Goal: Entertainment & Leisure: Consume media (video, audio)

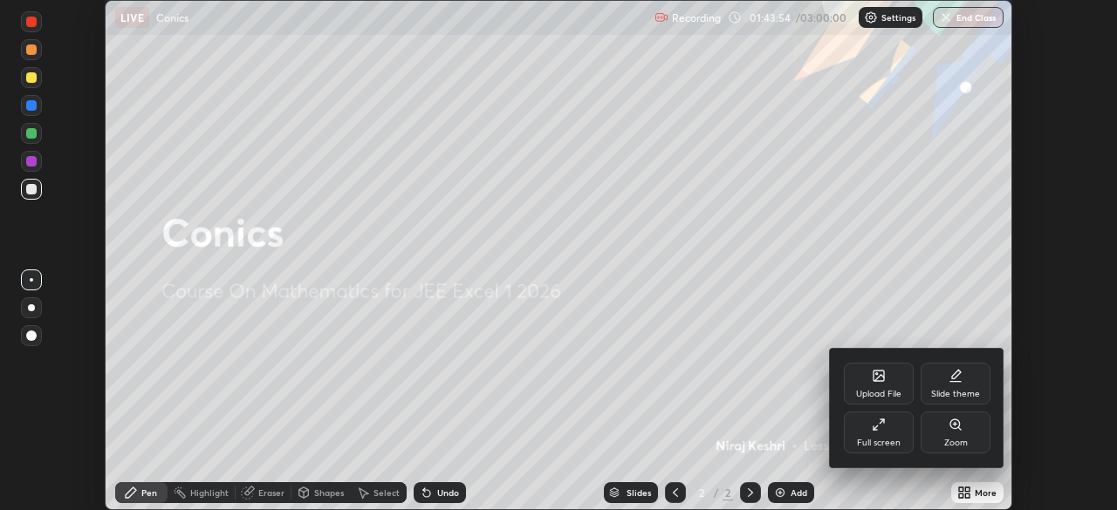
click at [847, 426] on div "Full screen" at bounding box center [879, 433] width 70 height 42
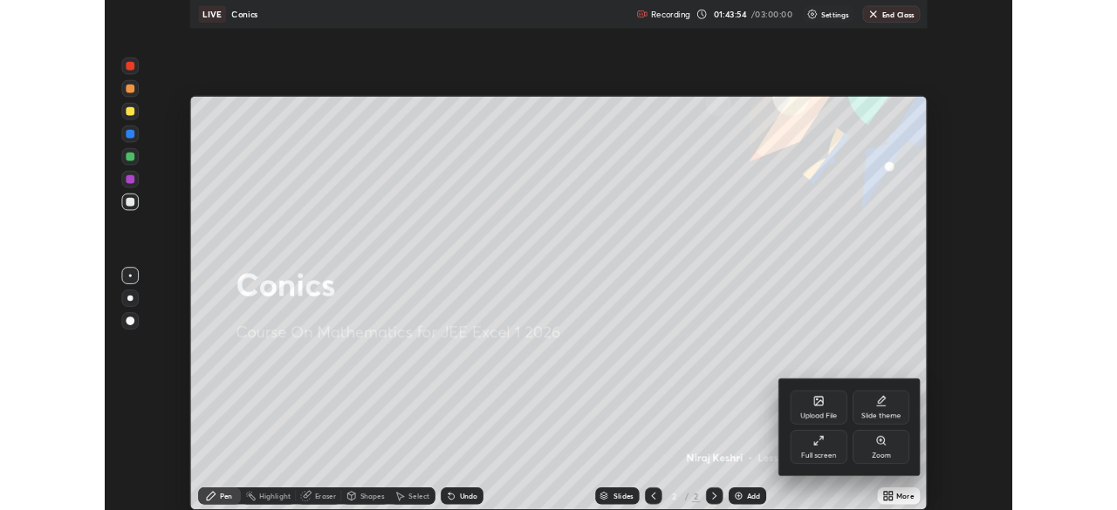
scroll to position [628, 1117]
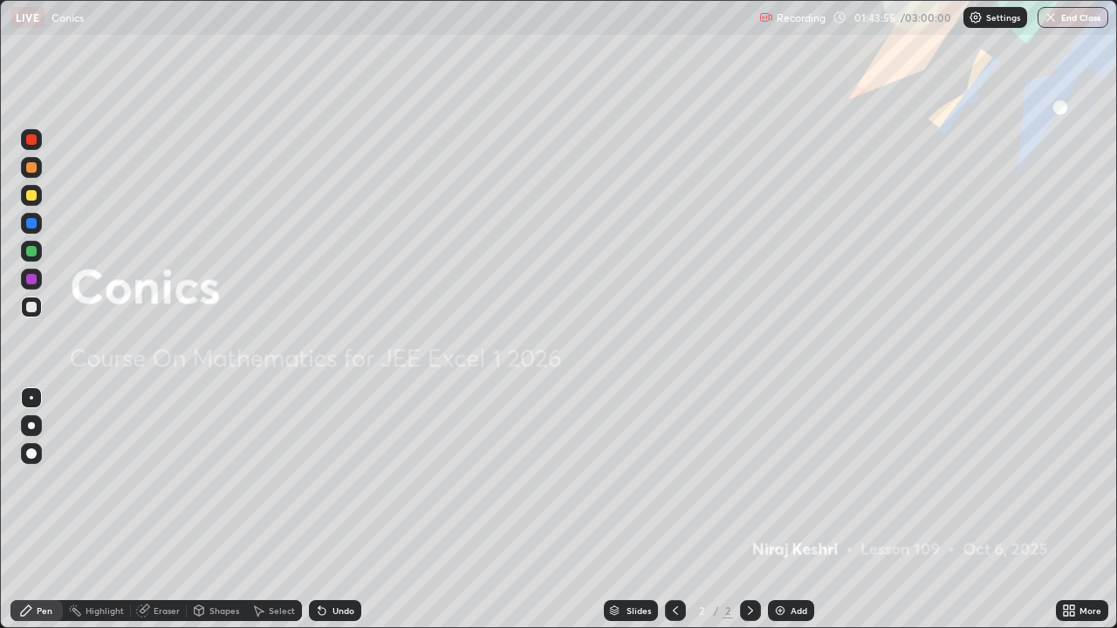
click at [782, 509] on img at bounding box center [780, 611] width 14 height 14
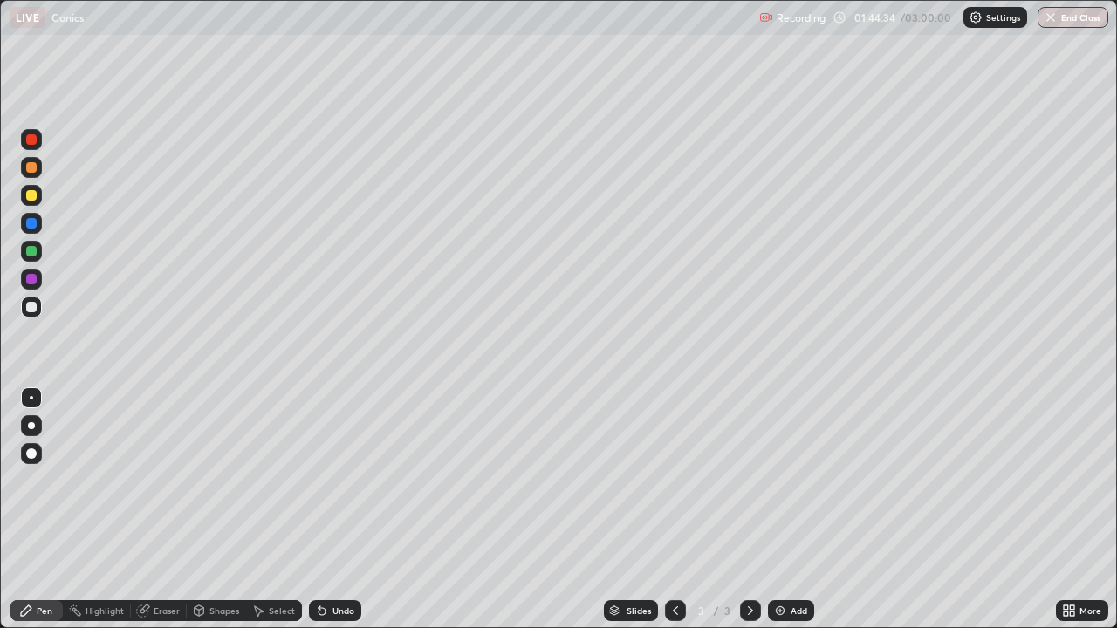
click at [1070, 509] on icon at bounding box center [1072, 607] width 4 height 4
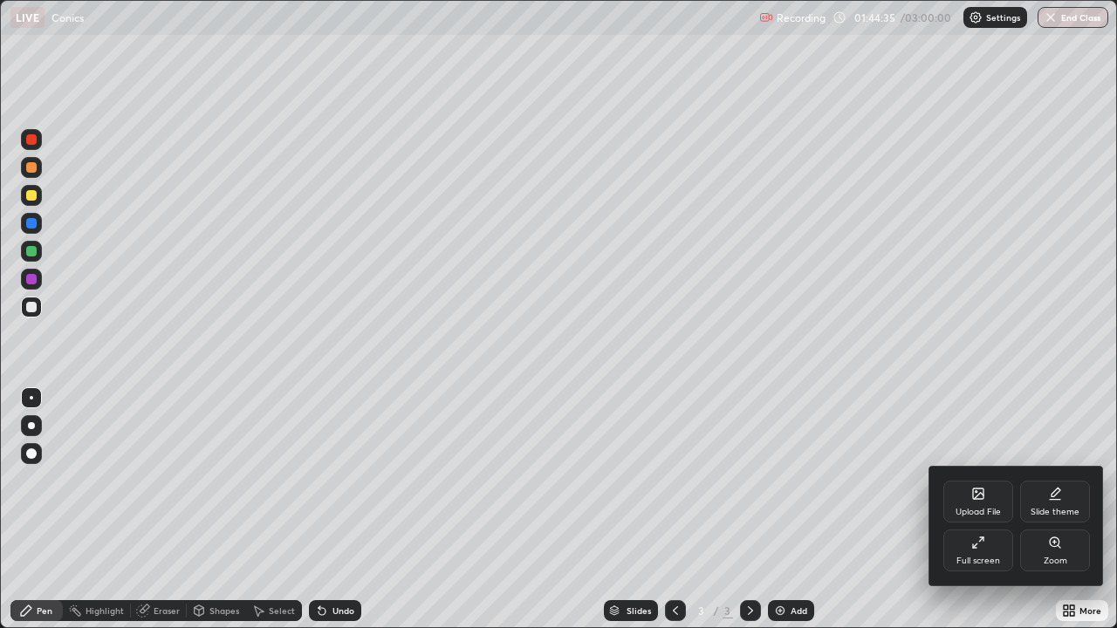
click at [969, 509] on div "Full screen" at bounding box center [978, 551] width 70 height 42
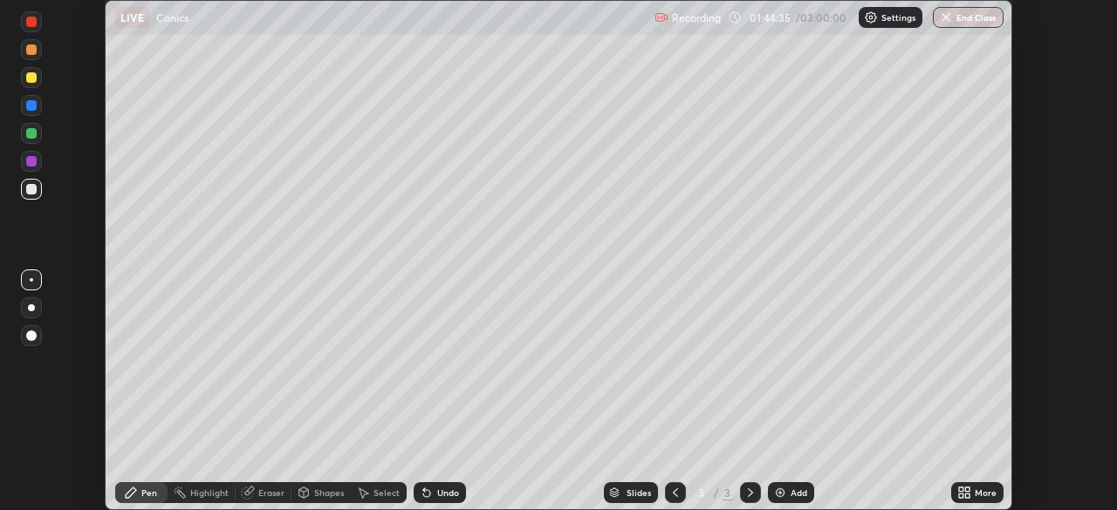
scroll to position [86729, 86122]
click at [31, 133] on div at bounding box center [31, 133] width 10 height 10
click at [437, 496] on div "Undo" at bounding box center [448, 493] width 22 height 9
click at [424, 494] on icon at bounding box center [426, 493] width 7 height 7
click at [427, 492] on icon at bounding box center [426, 493] width 7 height 7
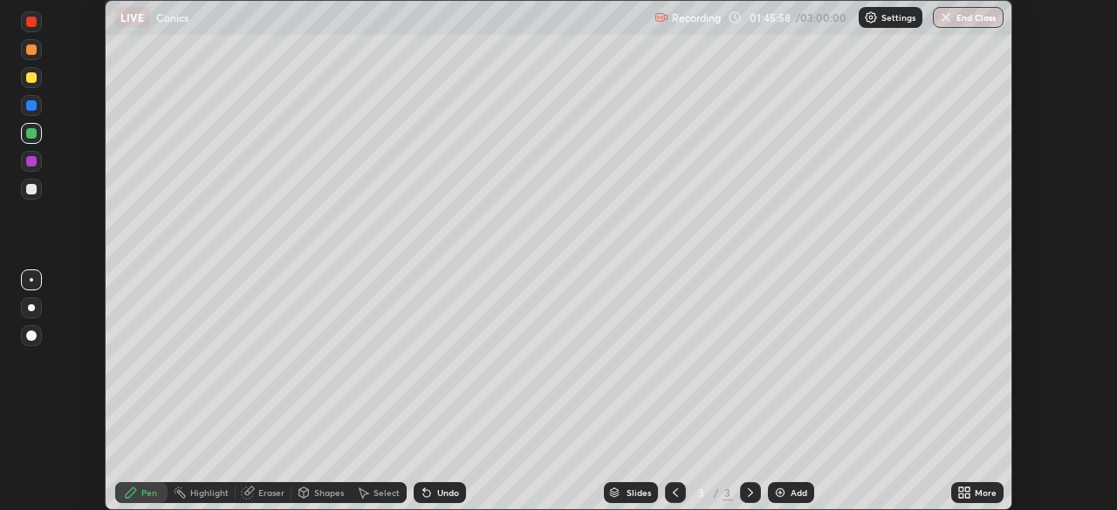
click at [427, 497] on icon at bounding box center [427, 493] width 14 height 14
click at [431, 485] on div "Undo" at bounding box center [440, 492] width 52 height 21
click at [29, 192] on div at bounding box center [31, 189] width 10 height 10
click at [448, 489] on div "Undo" at bounding box center [448, 493] width 22 height 9
click at [32, 137] on div at bounding box center [31, 133] width 10 height 10
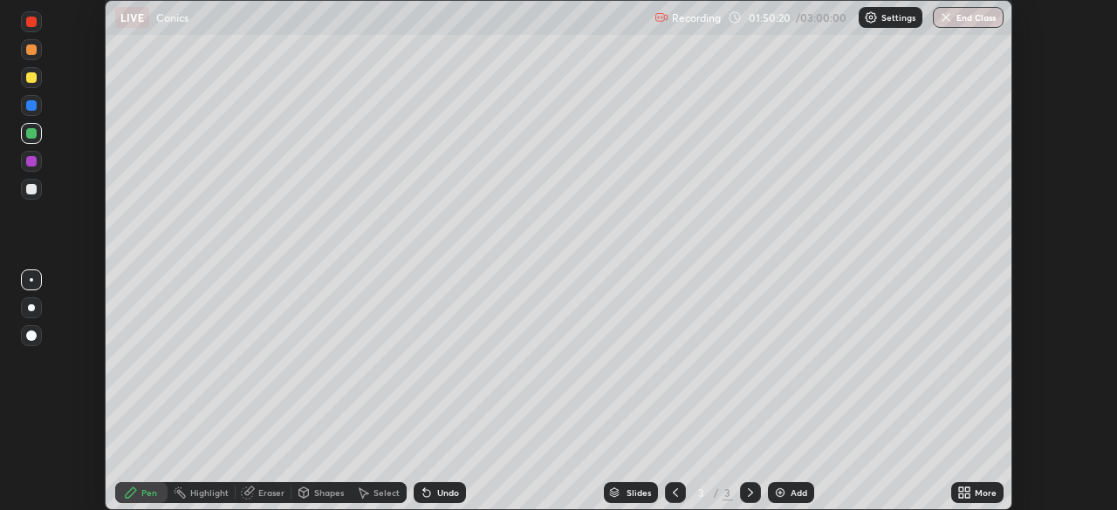
click at [427, 485] on div "Undo" at bounding box center [440, 492] width 52 height 21
